Goal: Book appointment/travel/reservation

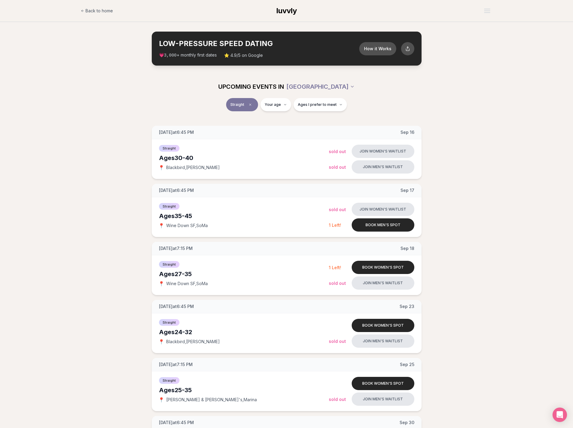
click at [68, 83] on div "UPCOMING EVENTS IN [GEOGRAPHIC_DATA] Straight Your age Ages I prefer to meet" at bounding box center [286, 96] width 573 height 43
